Goal: Task Accomplishment & Management: Manage account settings

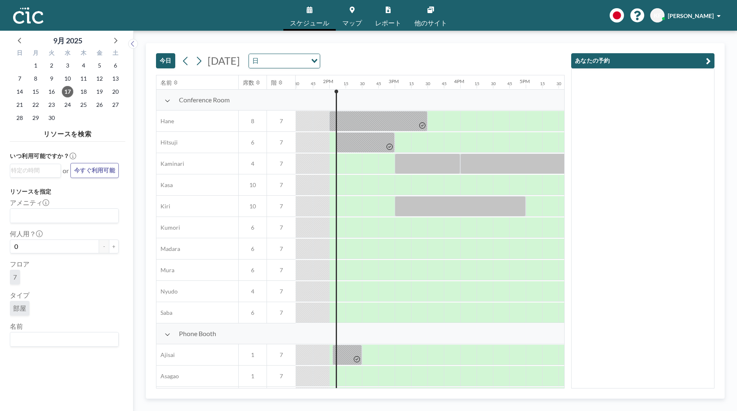
scroll to position [0, 884]
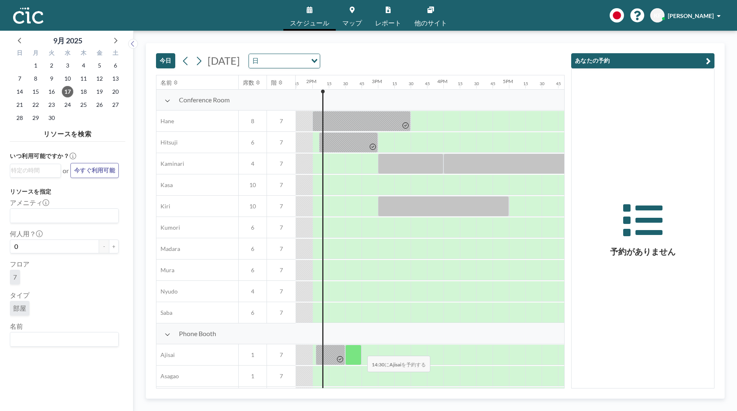
scroll to position [0, 900]
click at [109, 245] on button "+" at bounding box center [114, 246] width 10 height 14
type input "1"
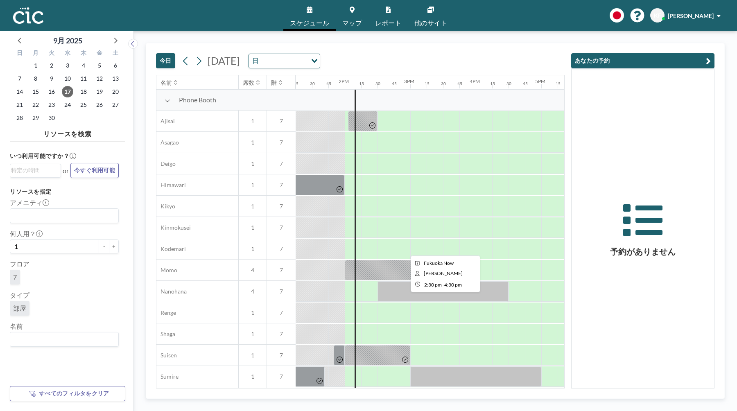
scroll to position [232, 867]
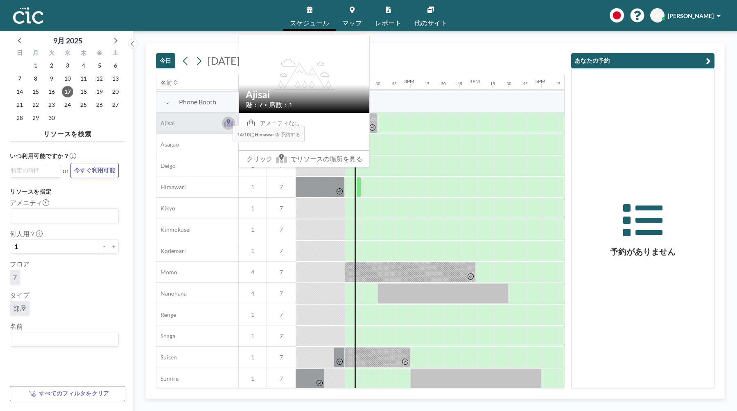
click at [226, 120] on icon at bounding box center [228, 123] width 9 height 8
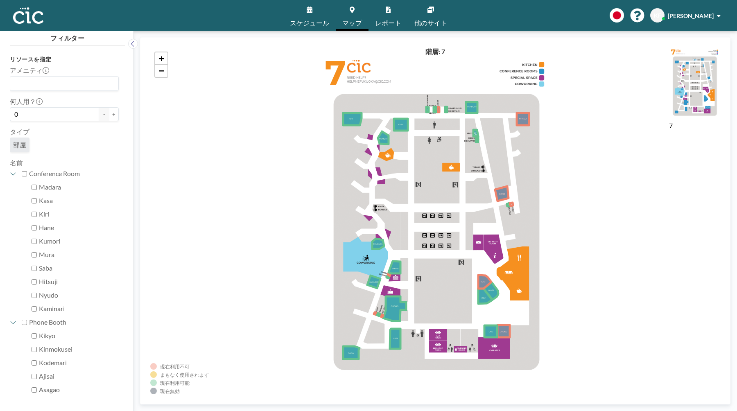
click at [316, 28] on link "スケジュール" at bounding box center [309, 15] width 52 height 31
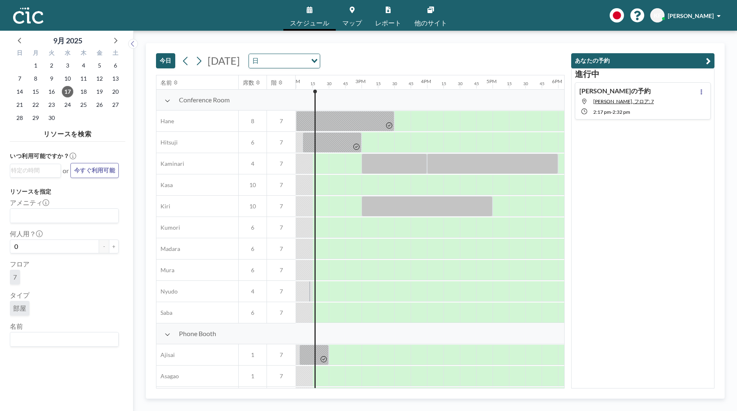
scroll to position [0, 917]
click at [667, 97] on div "Kentaさんの予約 Suzuran, フロア: 7 2:17 PM - 2:32 PM" at bounding box center [642, 100] width 136 height 37
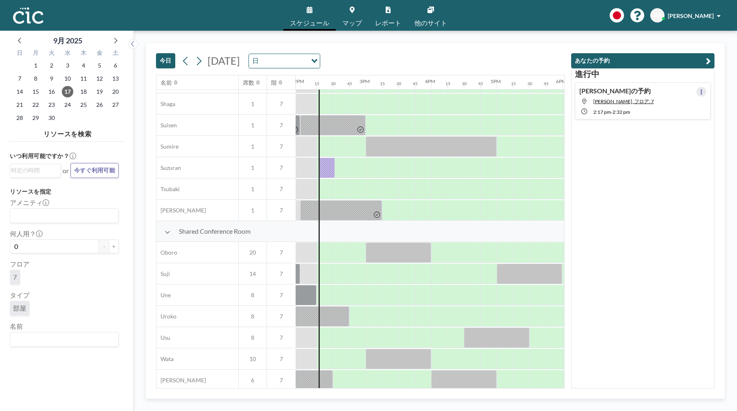
click at [698, 90] on button at bounding box center [701, 92] width 10 height 10
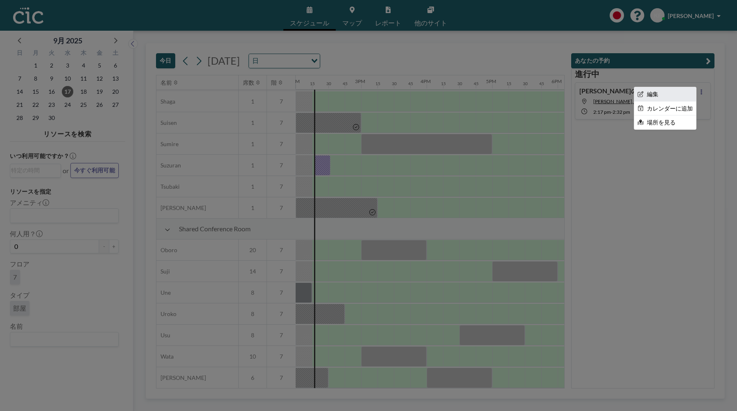
click at [679, 99] on li "編集" at bounding box center [665, 94] width 62 height 14
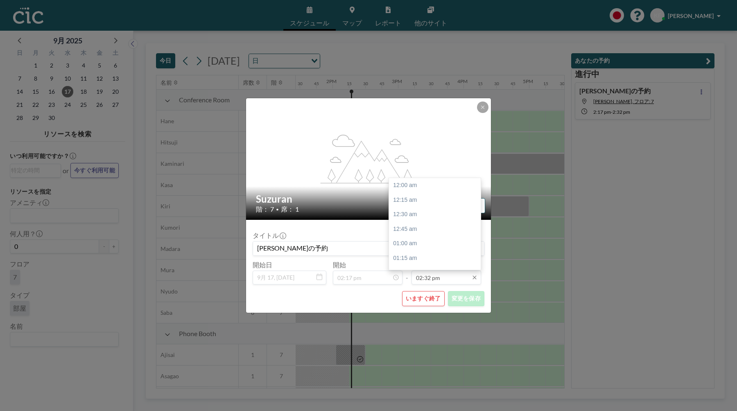
click at [451, 281] on input "02:32 pm" at bounding box center [446, 277] width 70 height 14
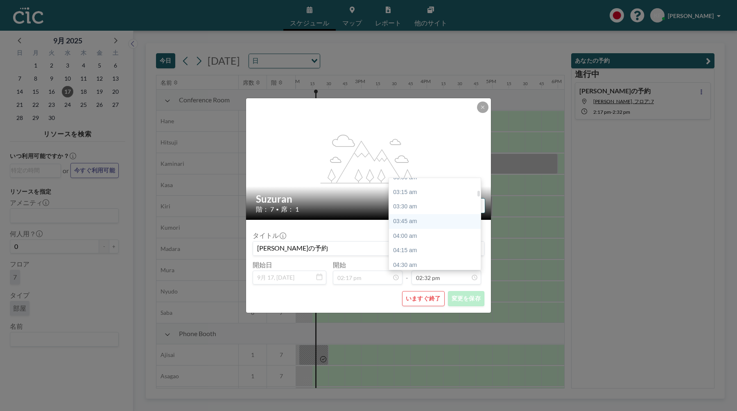
scroll to position [189, 0]
click at [444, 229] on div "04:00 am" at bounding box center [435, 229] width 92 height 15
click at [459, 276] on input "04:00 am" at bounding box center [446, 277] width 70 height 14
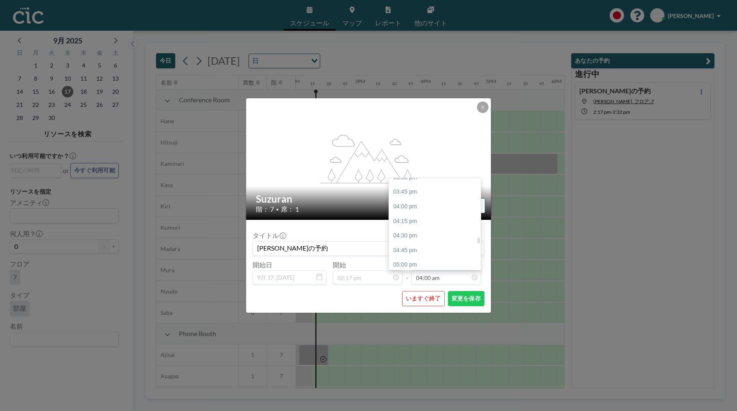
click at [459, 212] on div "04:00 pm" at bounding box center [435, 206] width 92 height 15
type input "04:00 pm"
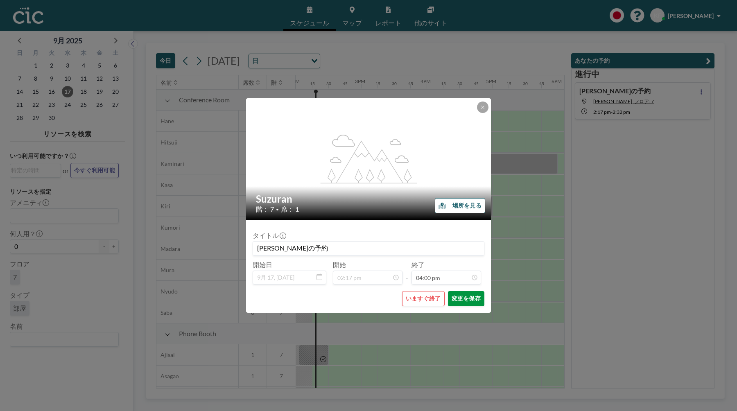
scroll to position [932, 0]
click at [473, 297] on button "変更を保存" at bounding box center [466, 298] width 36 height 15
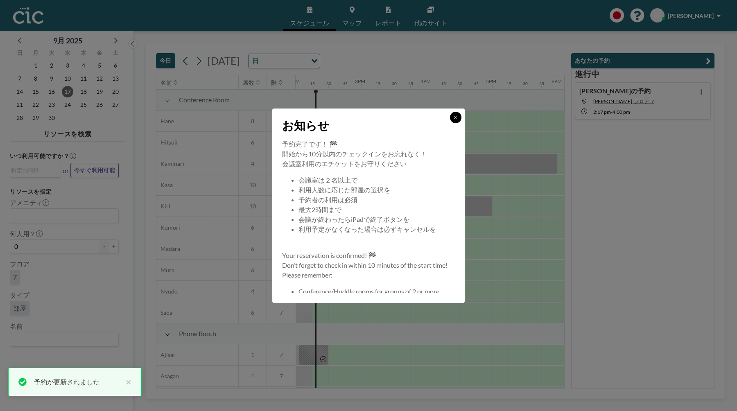
click at [453, 117] on icon at bounding box center [455, 117] width 5 height 5
